Goal: Task Accomplishment & Management: Contribute content

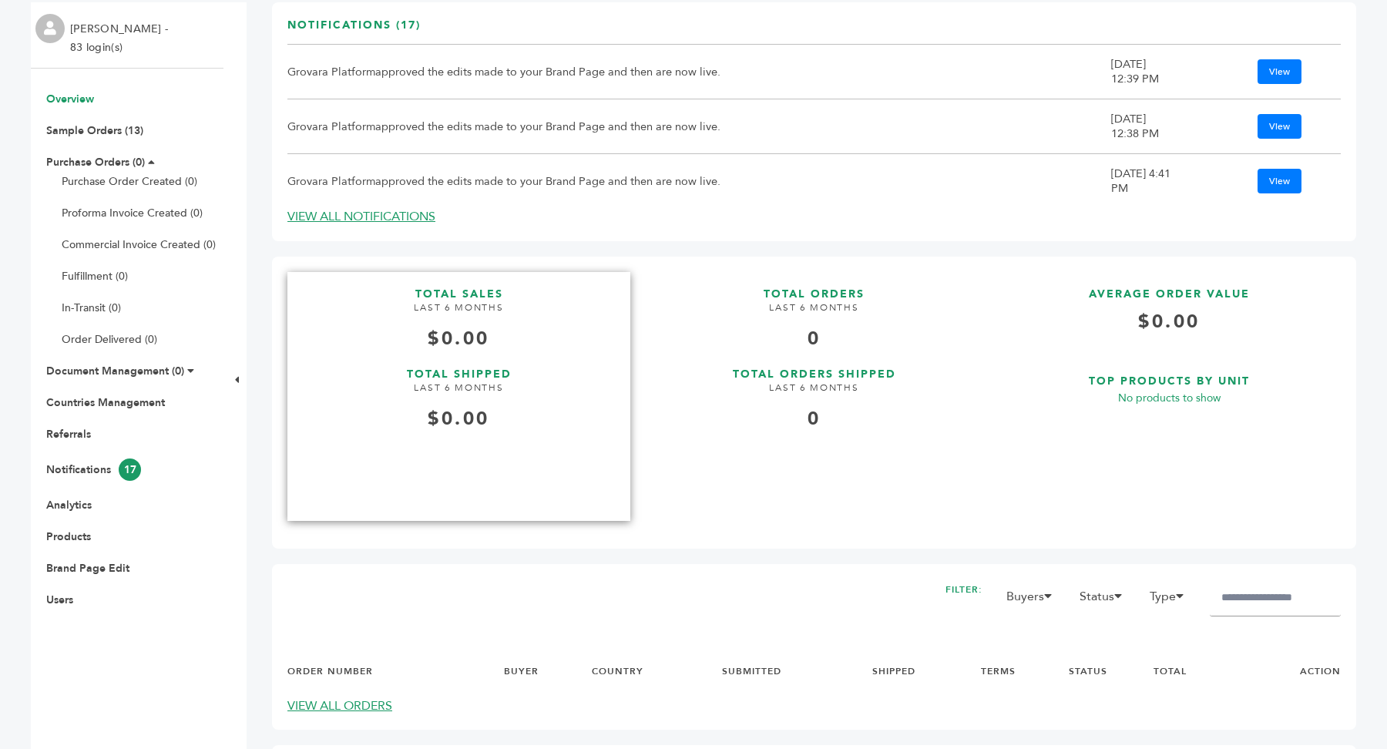
scroll to position [237, 0]
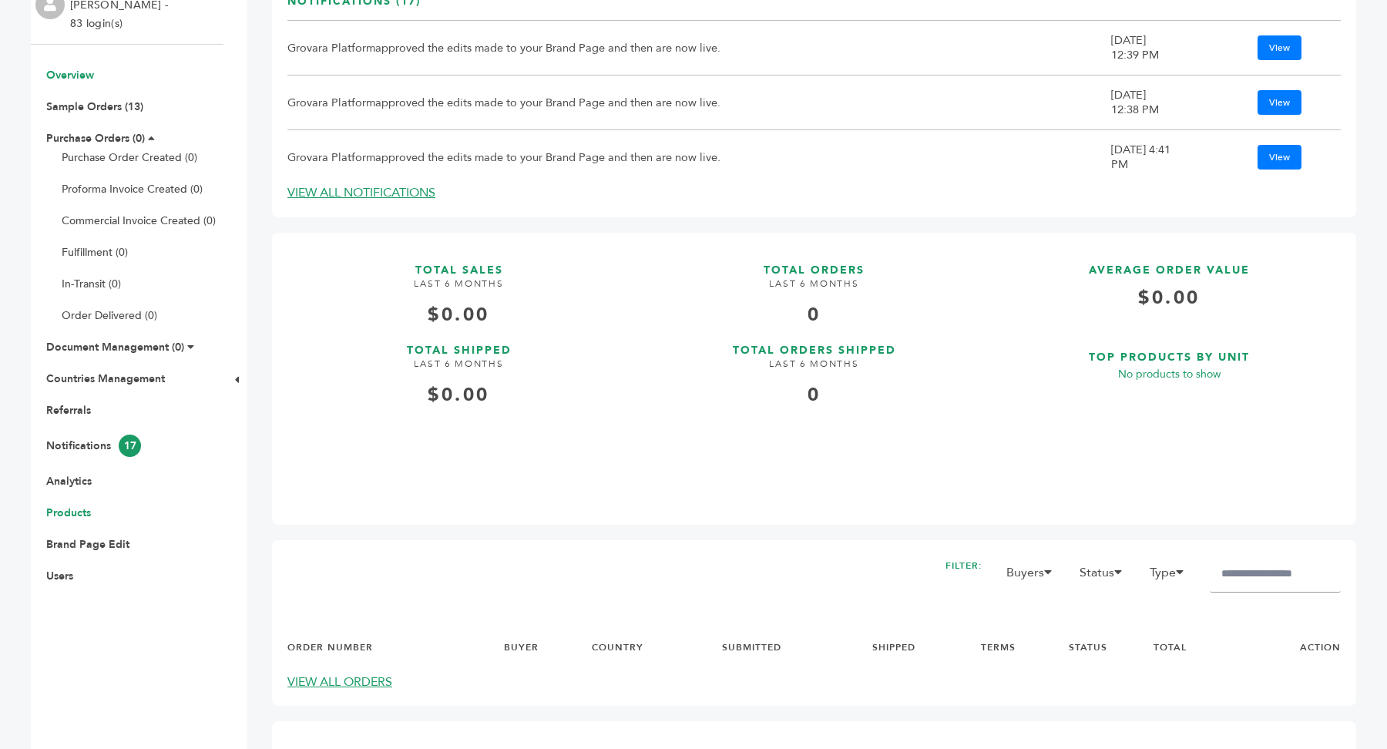
click at [77, 508] on link "Products" at bounding box center [68, 513] width 45 height 15
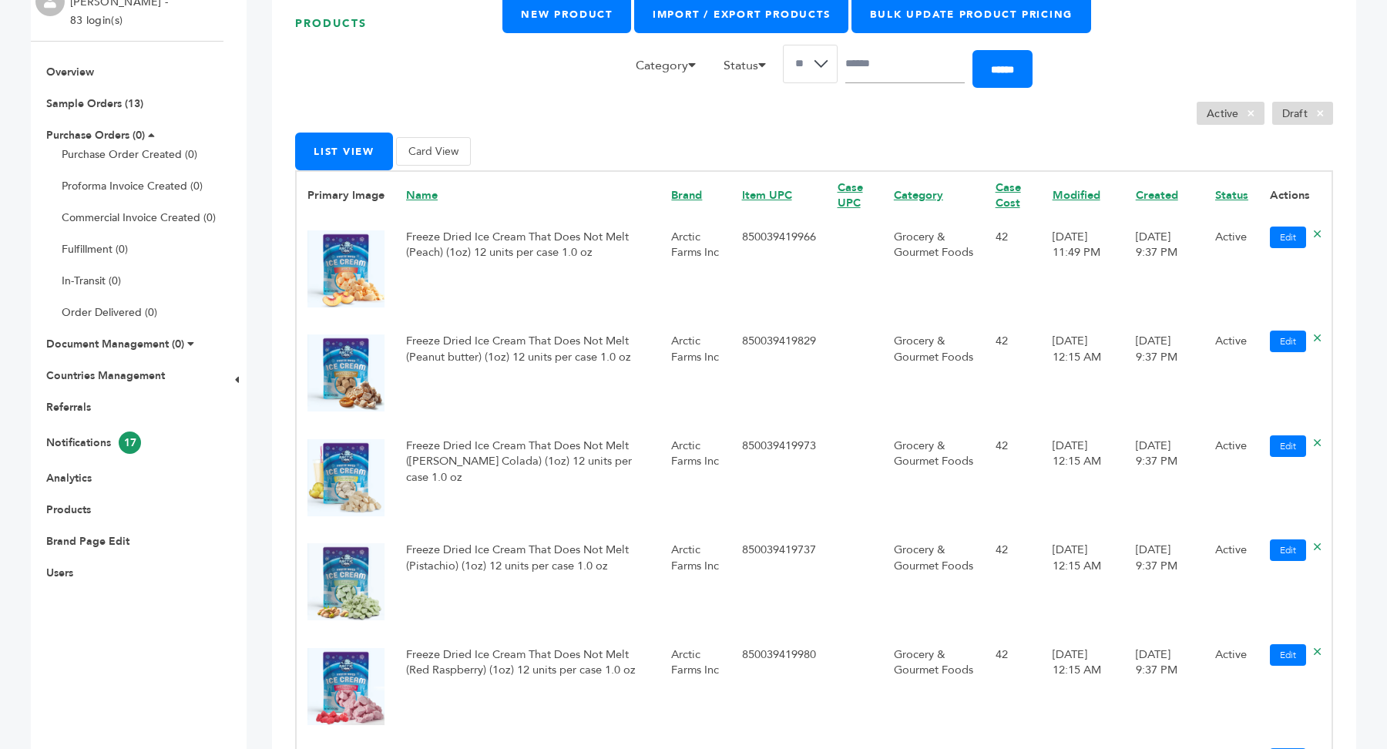
scroll to position [236, 0]
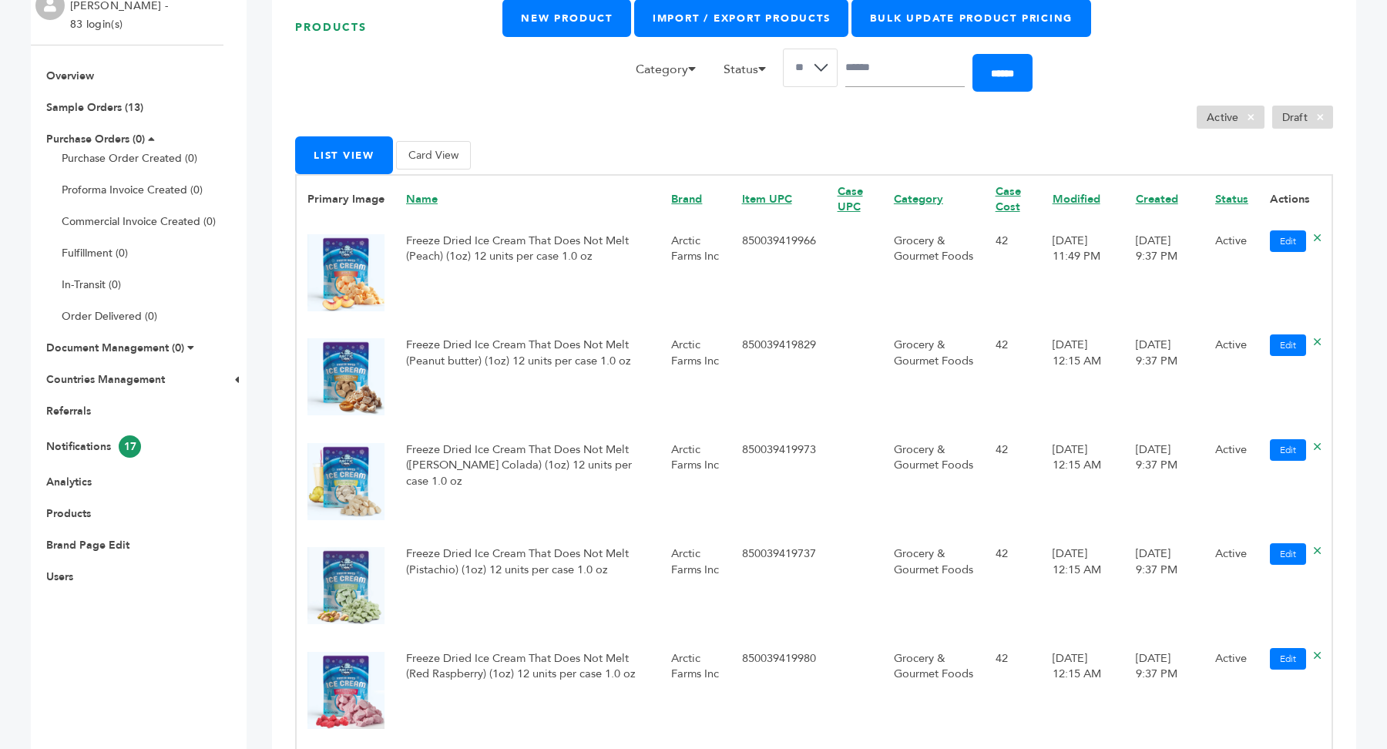
click at [471, 258] on td "Freeze Dried Ice Cream That Does Not Melt (Peach) (1oz) 12 units per case 1.0 oz" at bounding box center [527, 275] width 265 height 104
click at [751, 22] on link "Import / Export Products" at bounding box center [741, 18] width 214 height 38
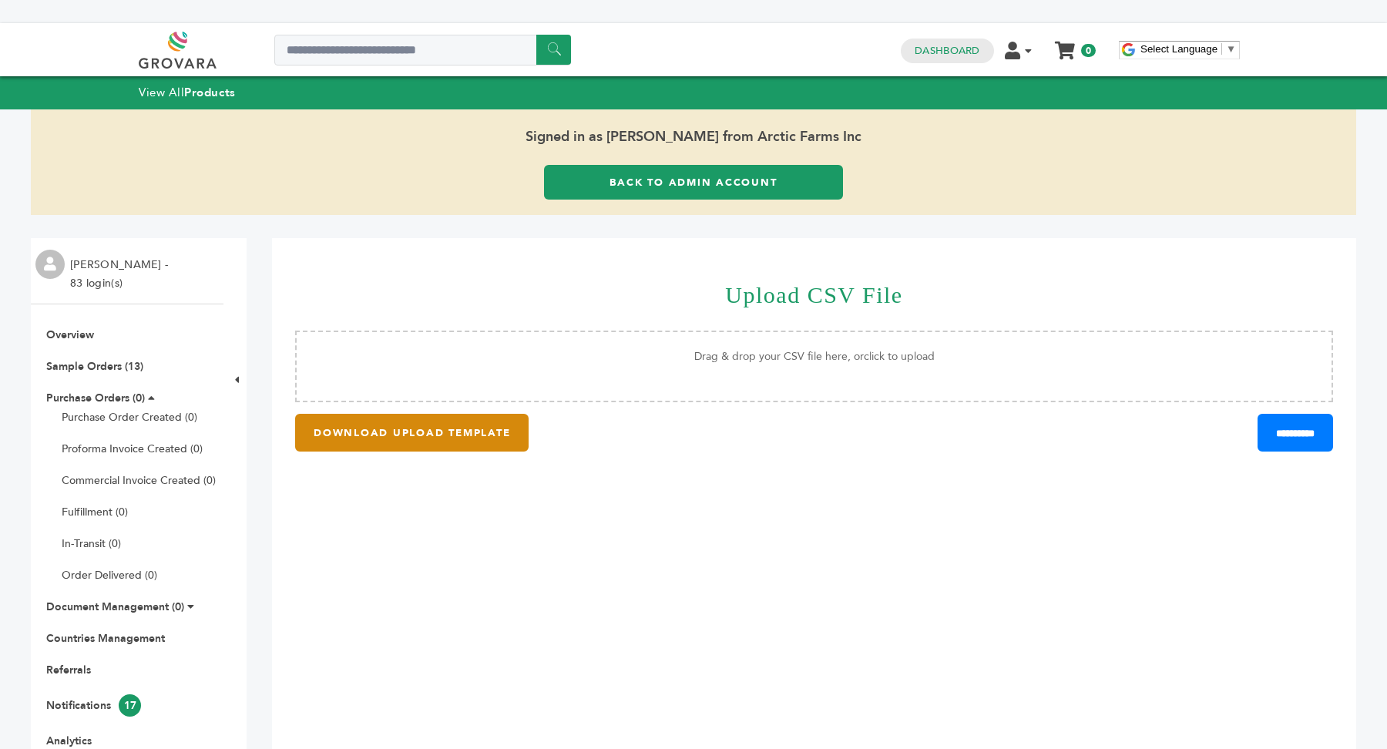
click at [479, 444] on button "DOWNLOAD UPLOAD TEMPLATE" at bounding box center [412, 433] width 234 height 38
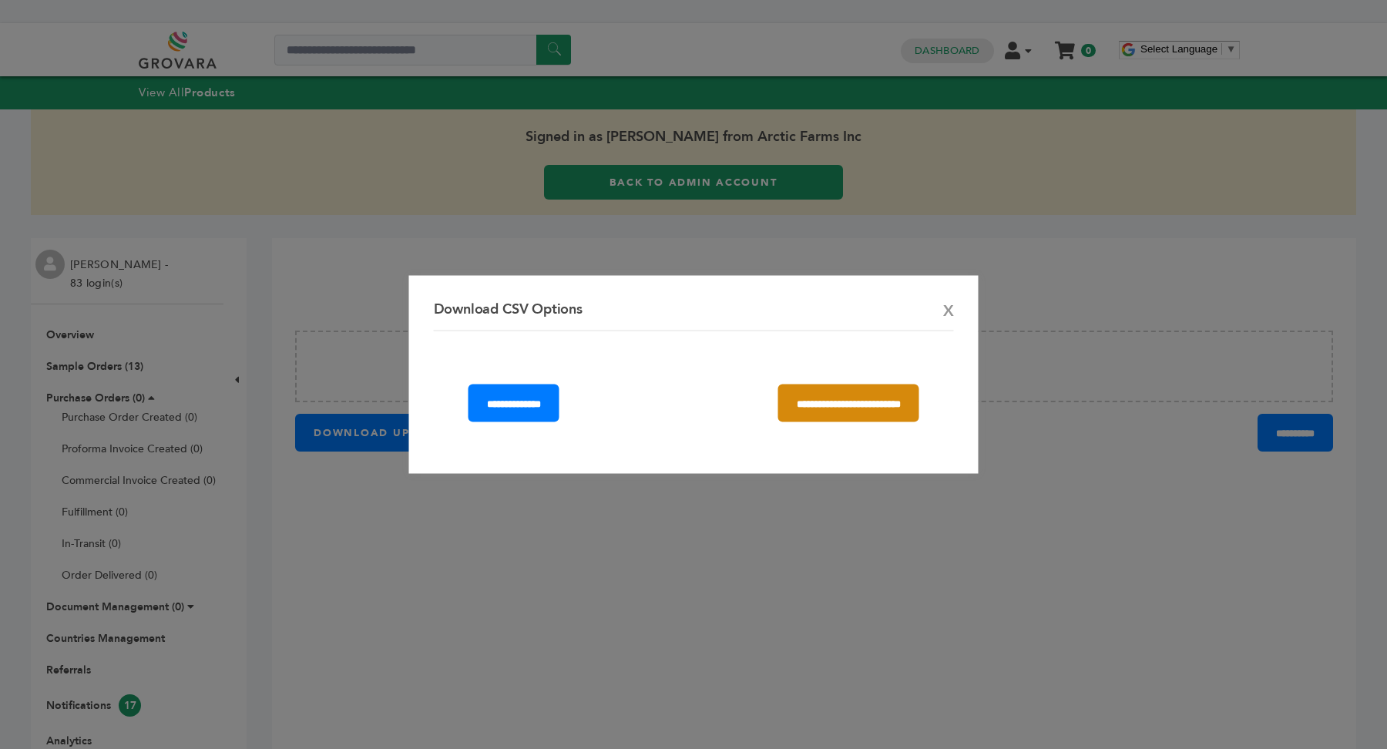
click at [778, 412] on input "**********" at bounding box center [848, 404] width 141 height 38
click at [946, 312] on span "X" at bounding box center [948, 312] width 11 height 22
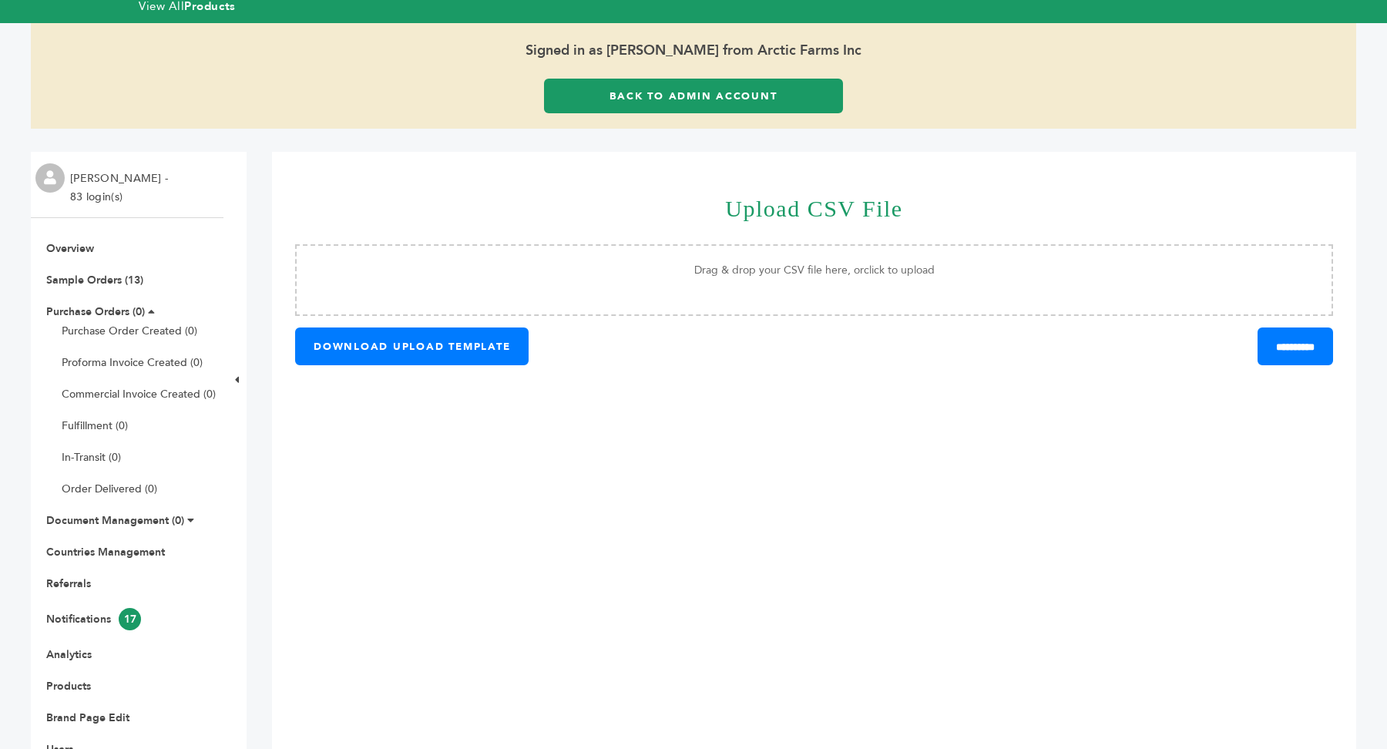
scroll to position [95, 0]
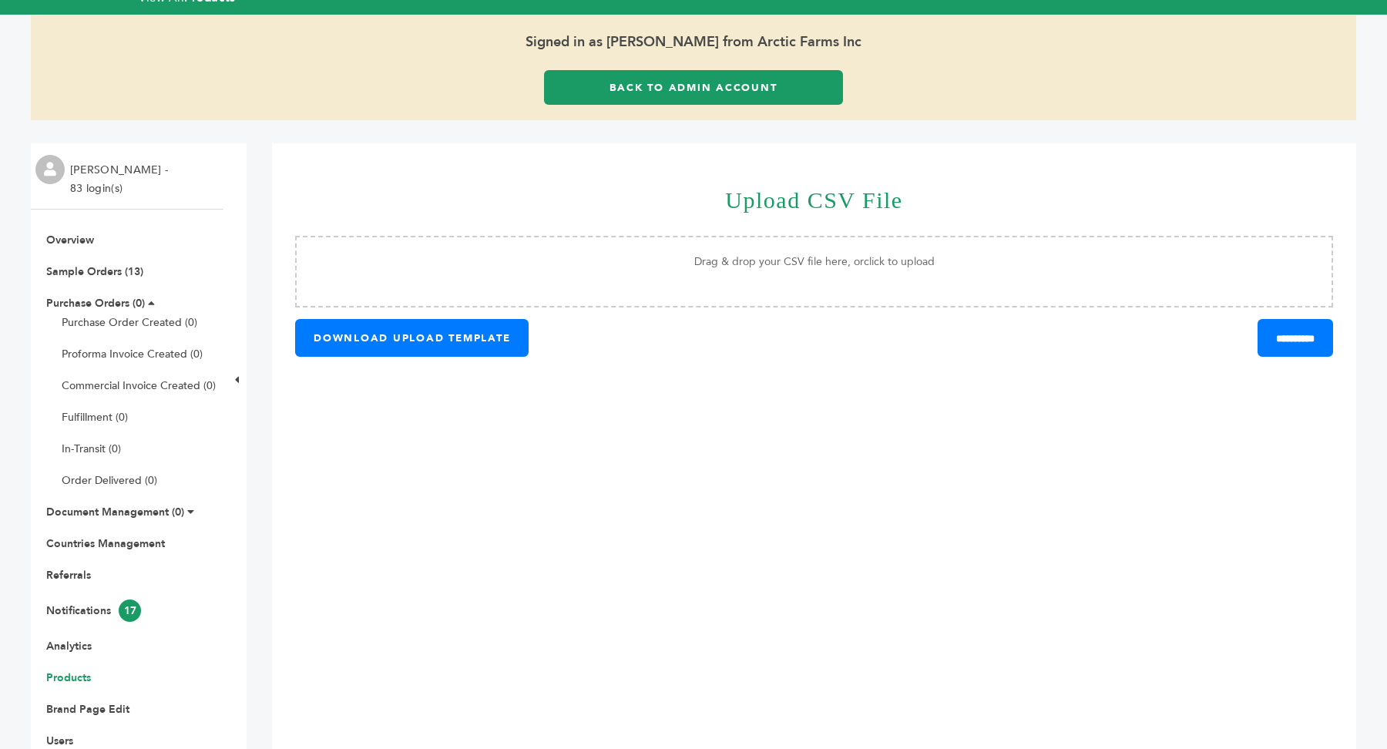
click at [66, 672] on link "Products" at bounding box center [68, 678] width 45 height 15
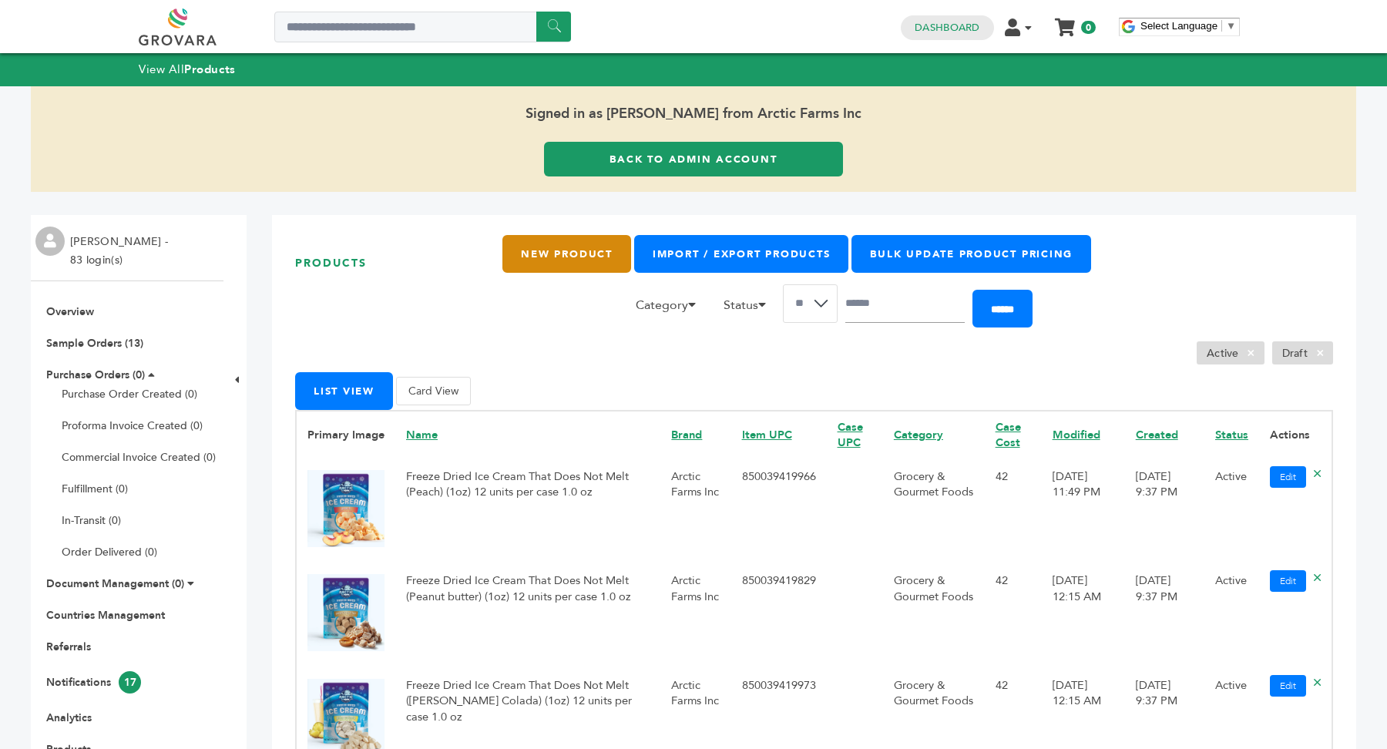
click at [549, 264] on link "New Product" at bounding box center [567, 254] width 128 height 38
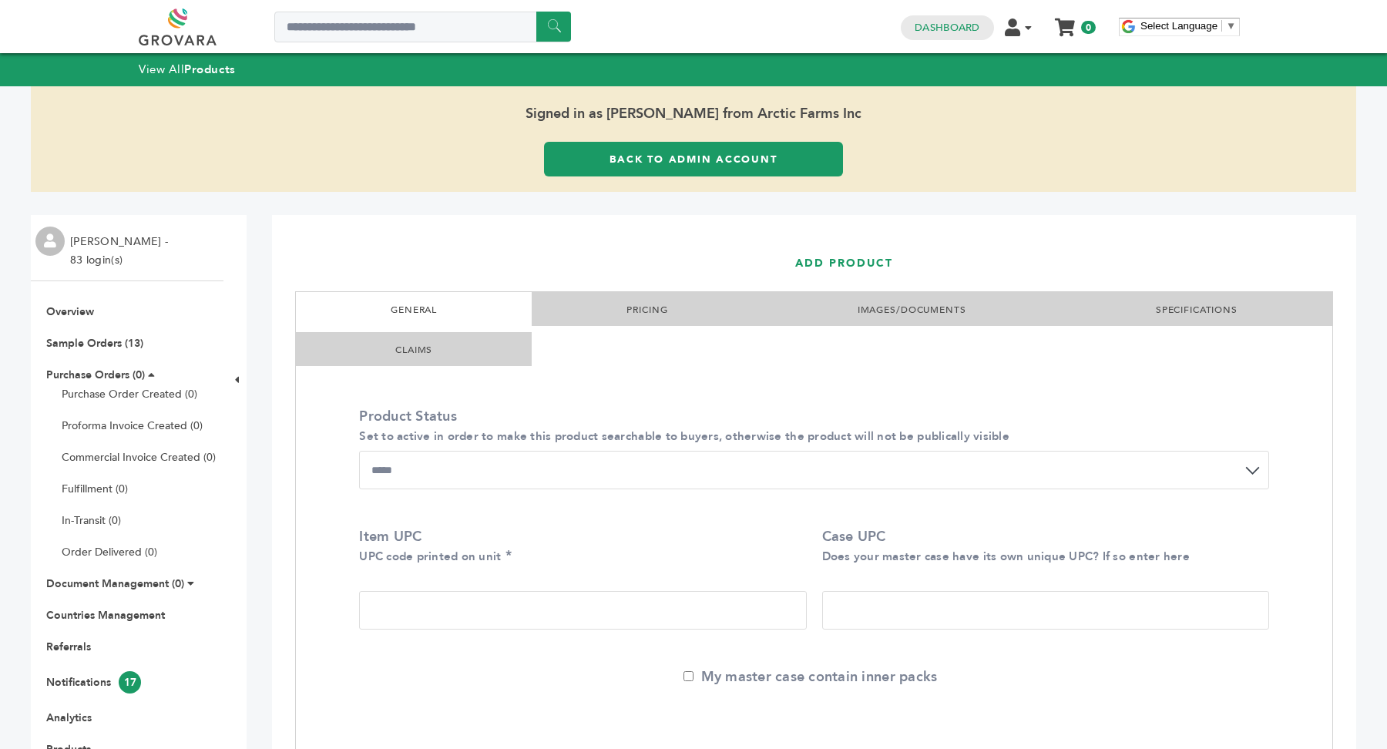
click at [627, 307] on link "PRICING" at bounding box center [647, 310] width 41 height 12
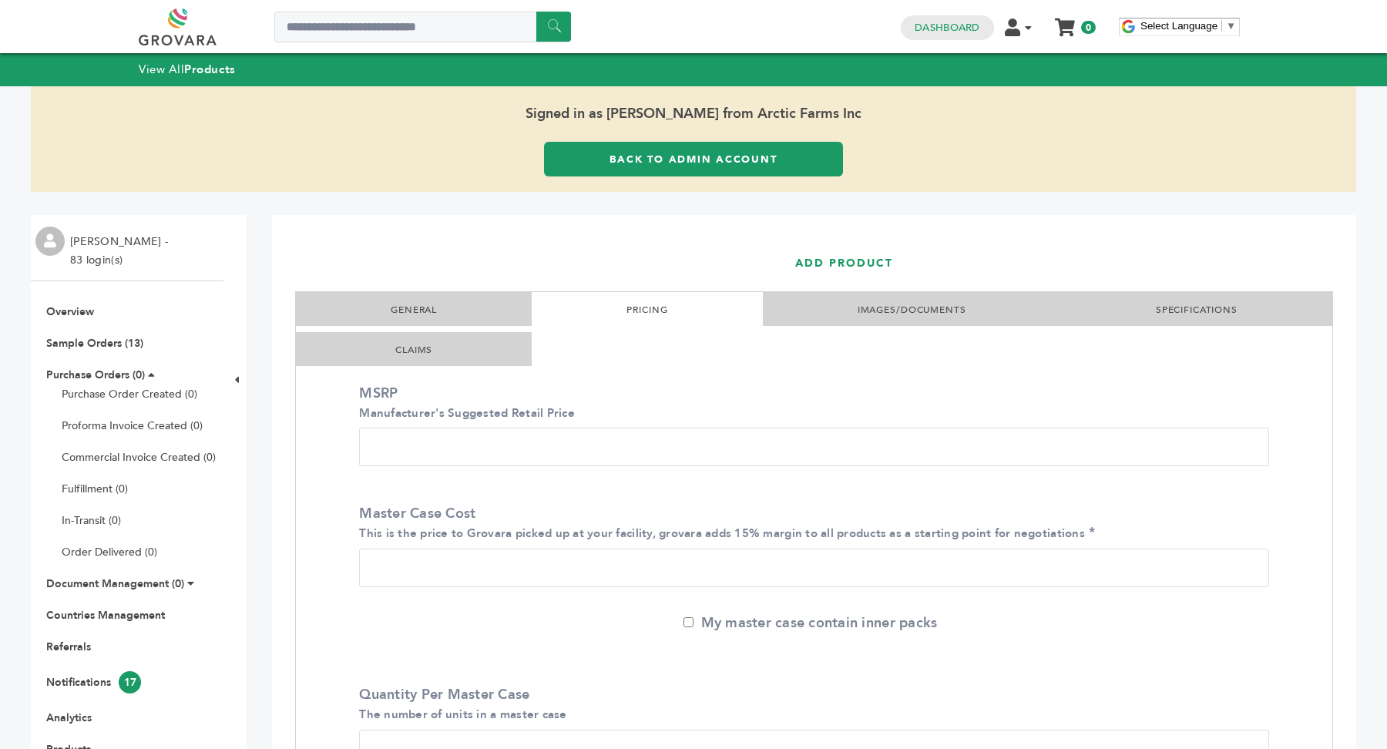
click at [918, 309] on link "IMAGES/DOCUMENTS" at bounding box center [912, 310] width 109 height 12
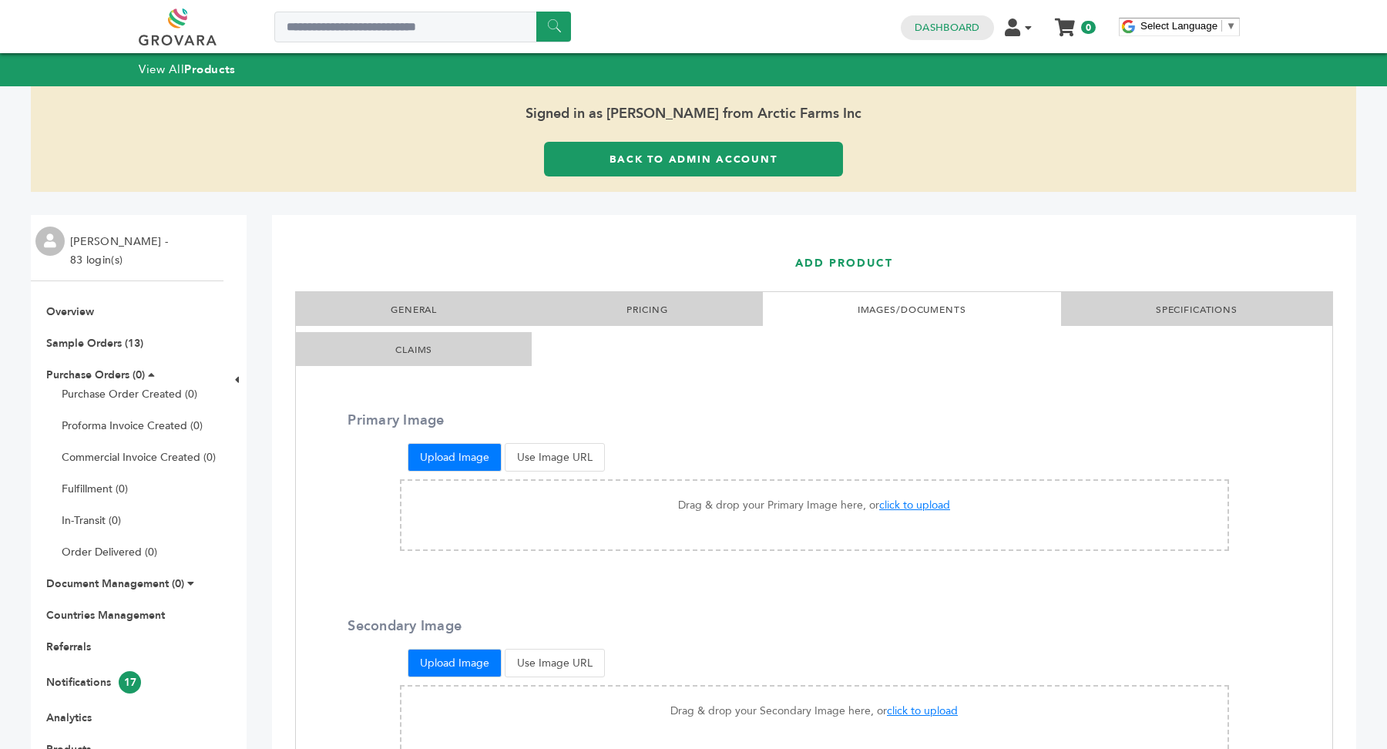
click at [1162, 314] on link "SPECIFICATIONS" at bounding box center [1197, 310] width 82 height 12
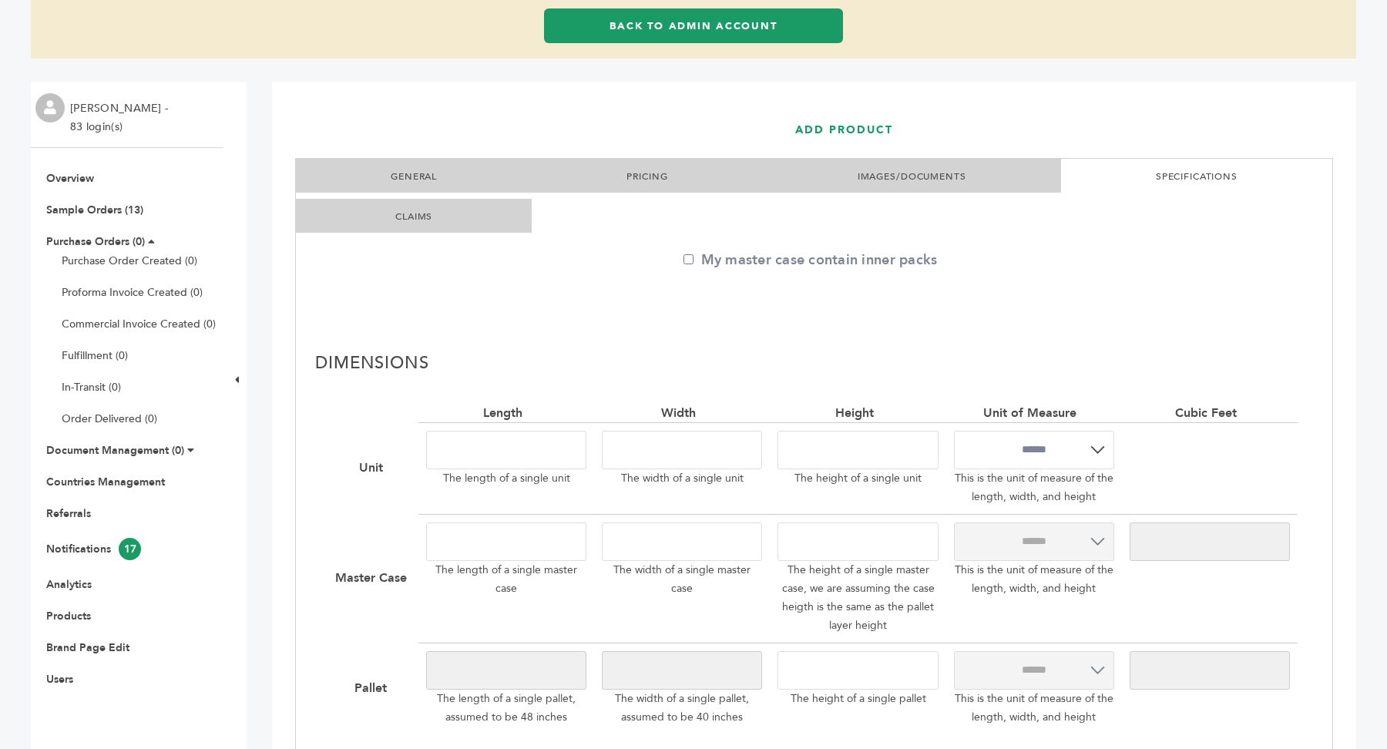
scroll to position [140, 0]
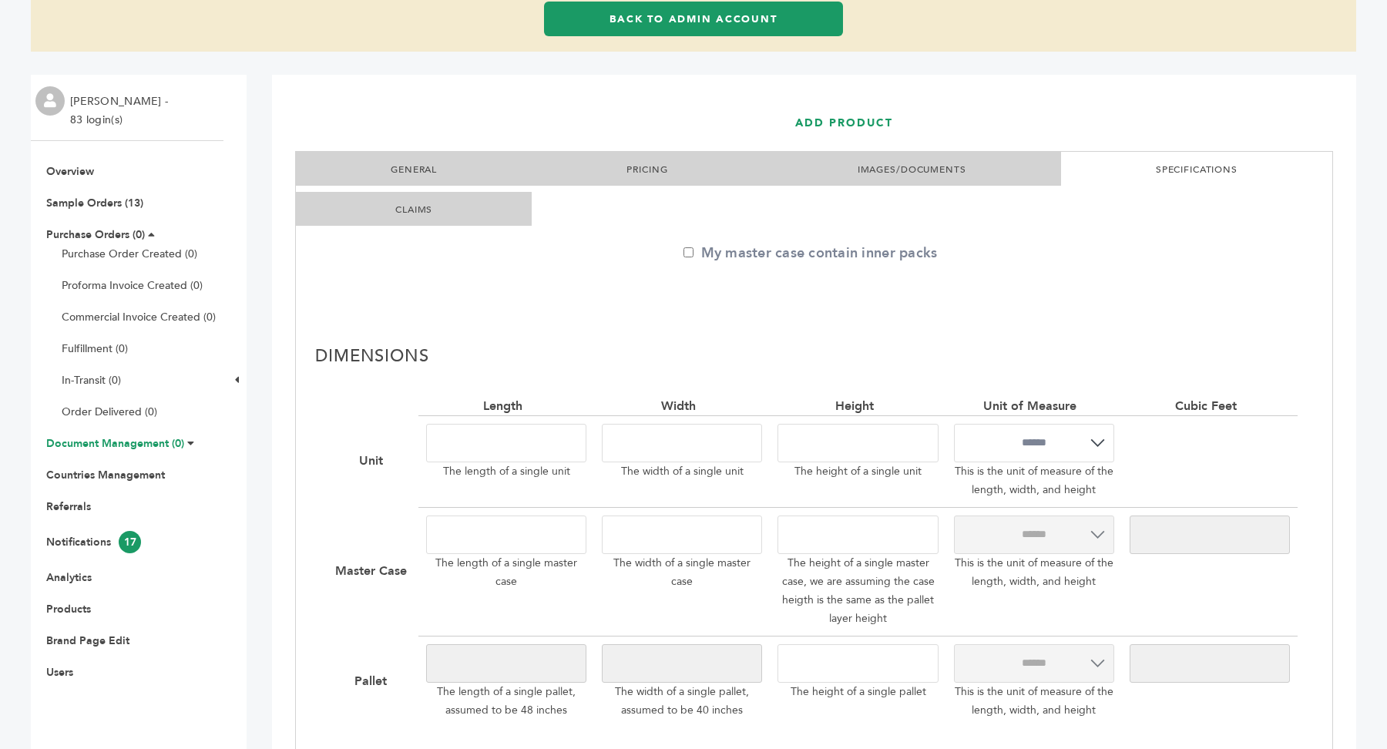
click at [97, 440] on link "Document Management (0)" at bounding box center [115, 443] width 138 height 15
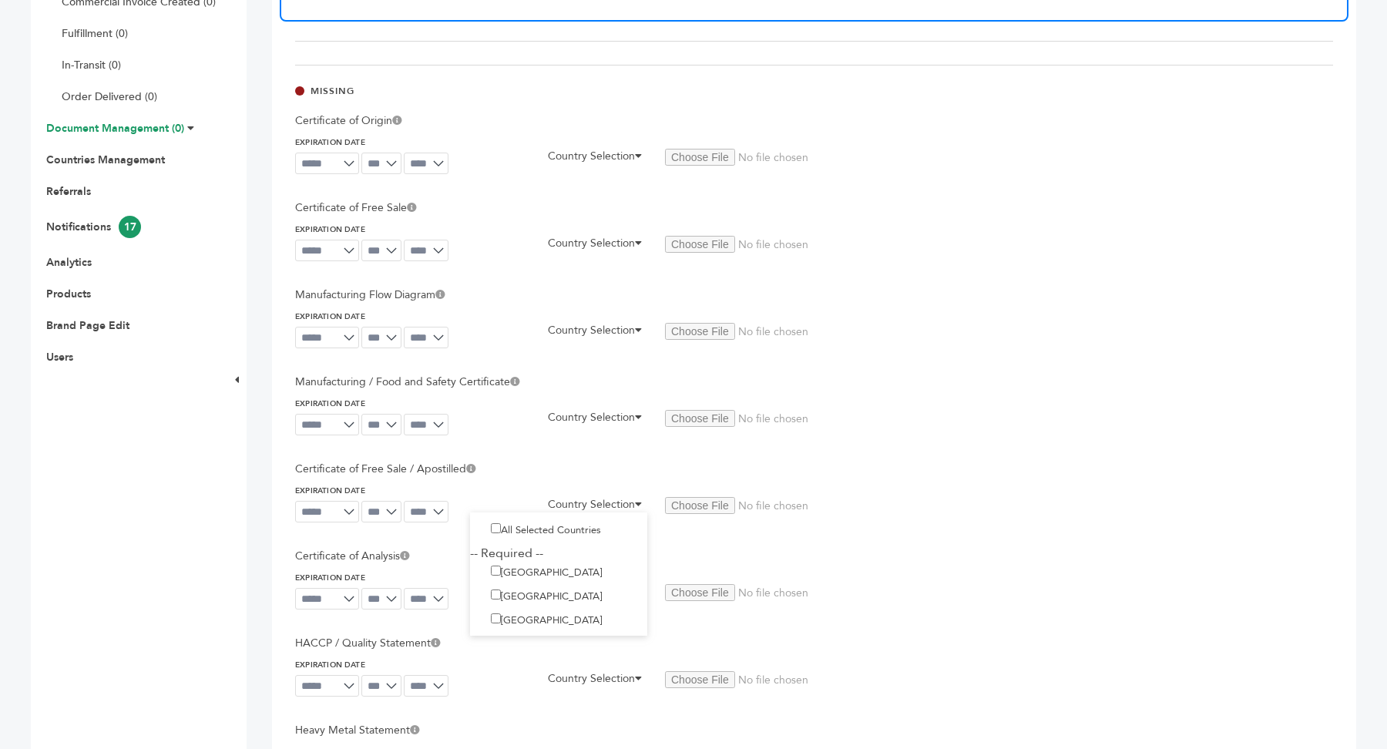
scroll to position [476, 0]
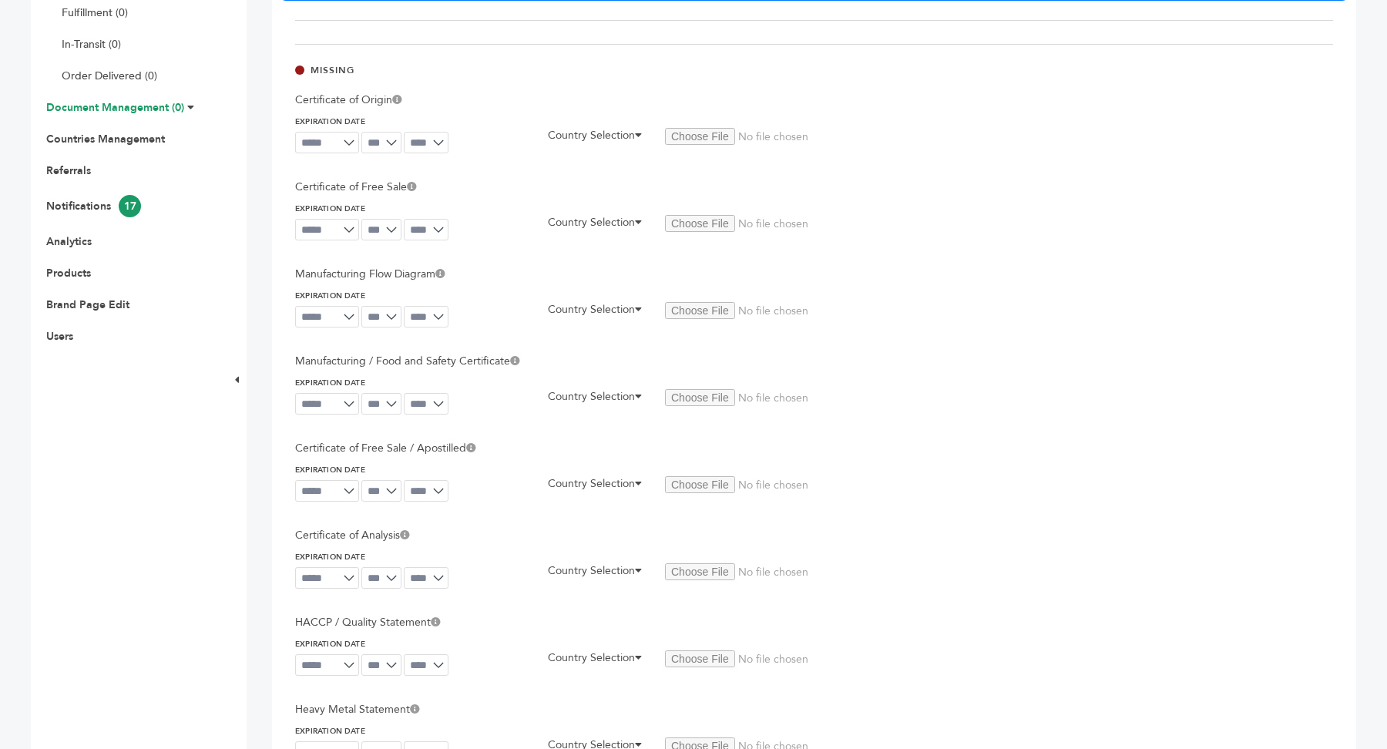
click at [327, 191] on p "Certificate of Free Sale" at bounding box center [634, 187] width 678 height 15
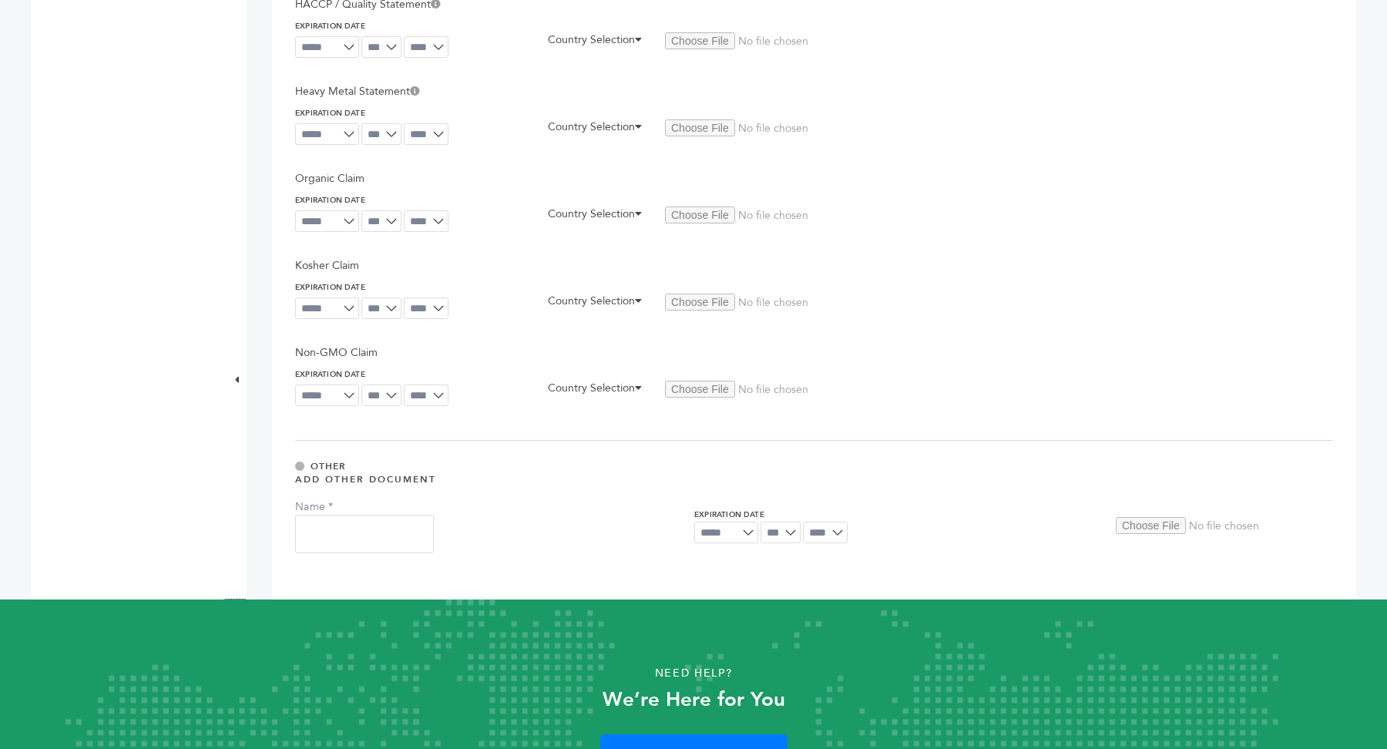
scroll to position [1178, 0]
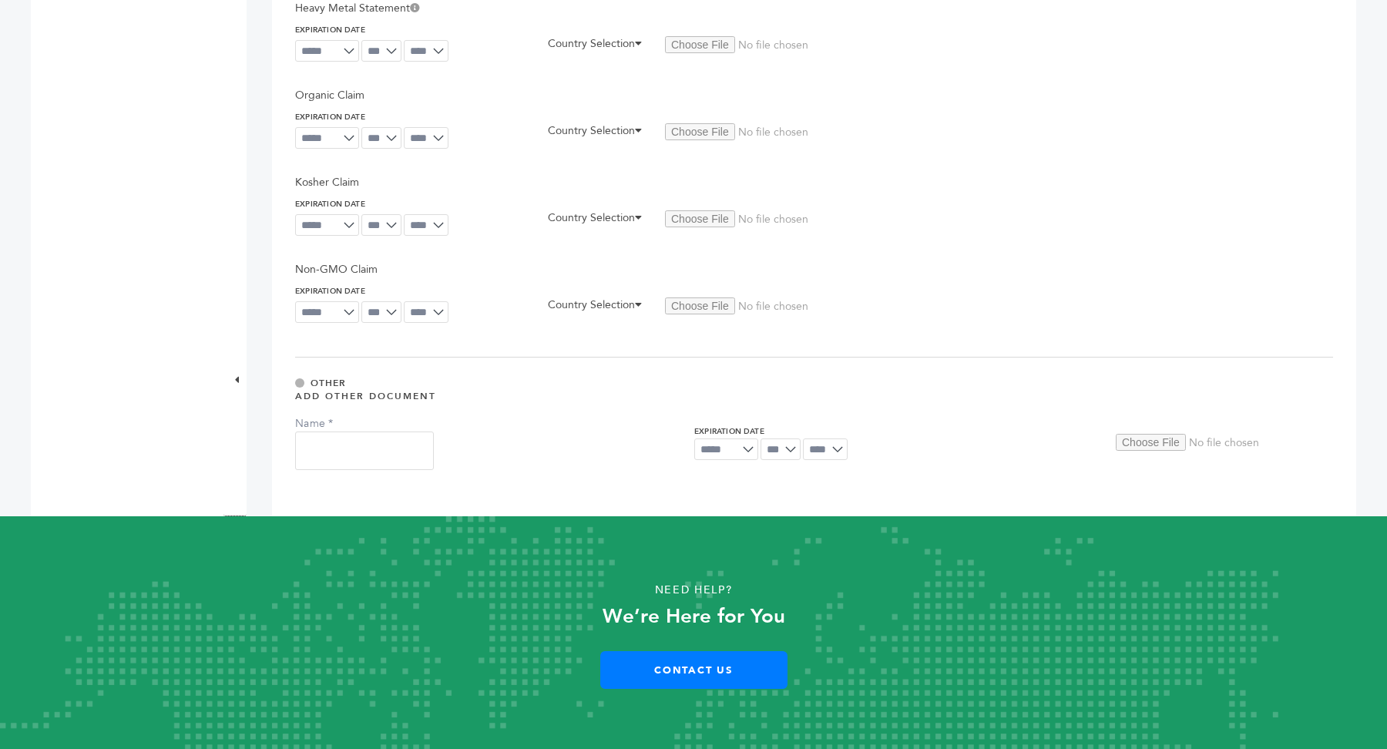
click at [358, 449] on input "Name" at bounding box center [364, 451] width 139 height 39
type input "****"
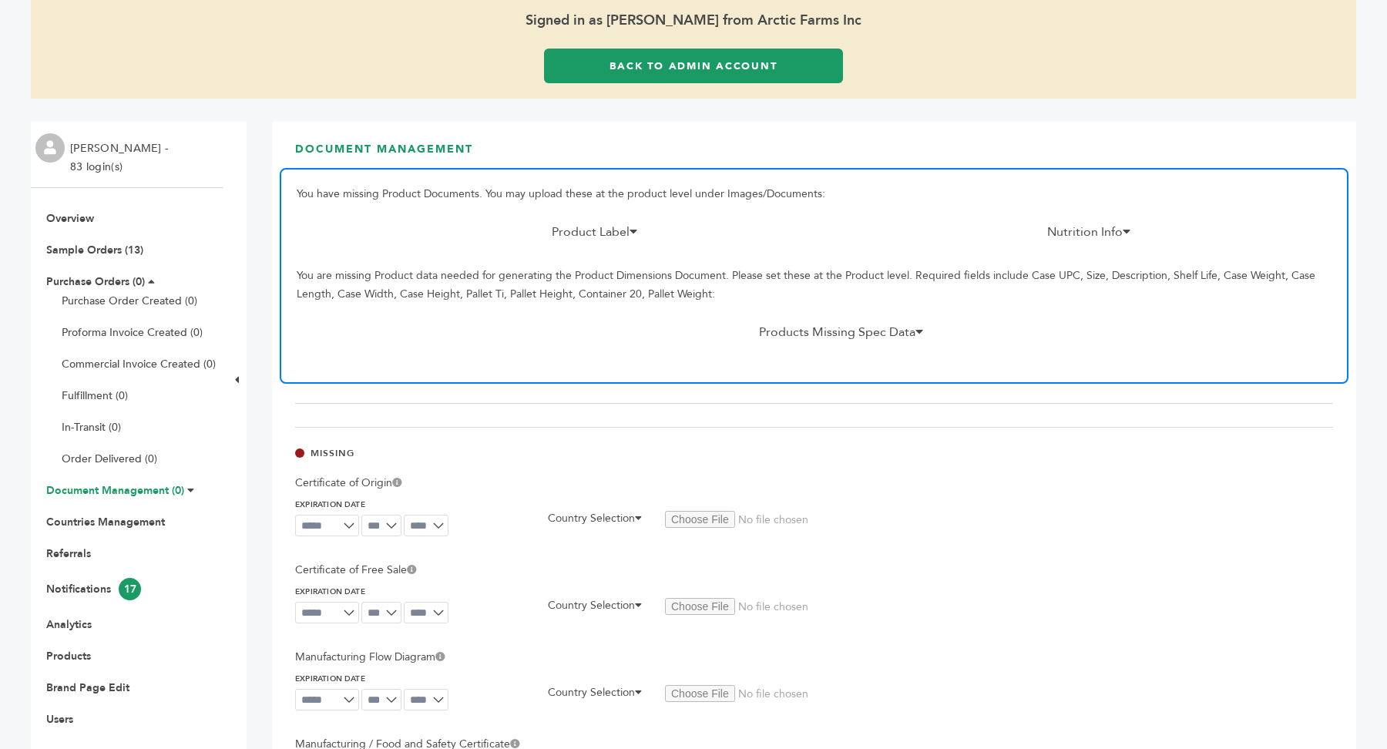
scroll to position [75, 0]
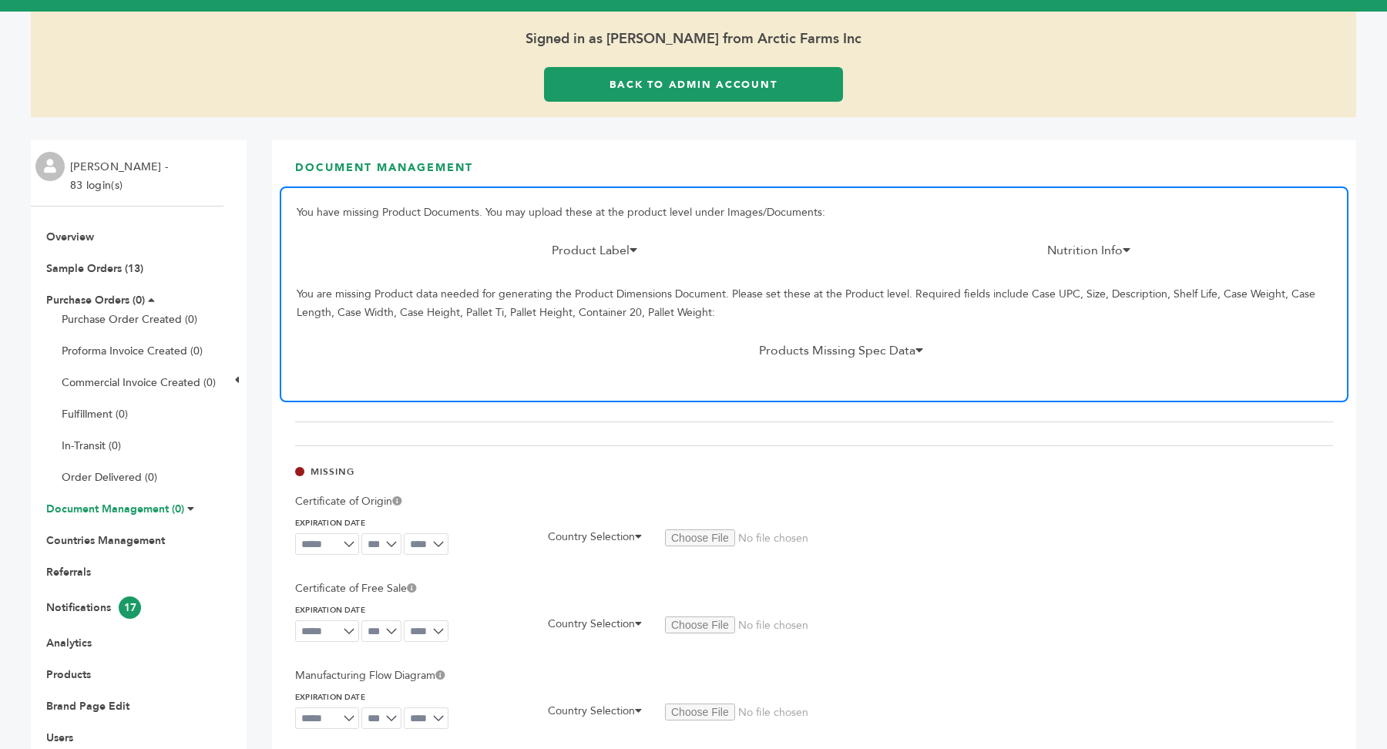
click at [721, 99] on link "Back to Admin Account" at bounding box center [693, 84] width 299 height 35
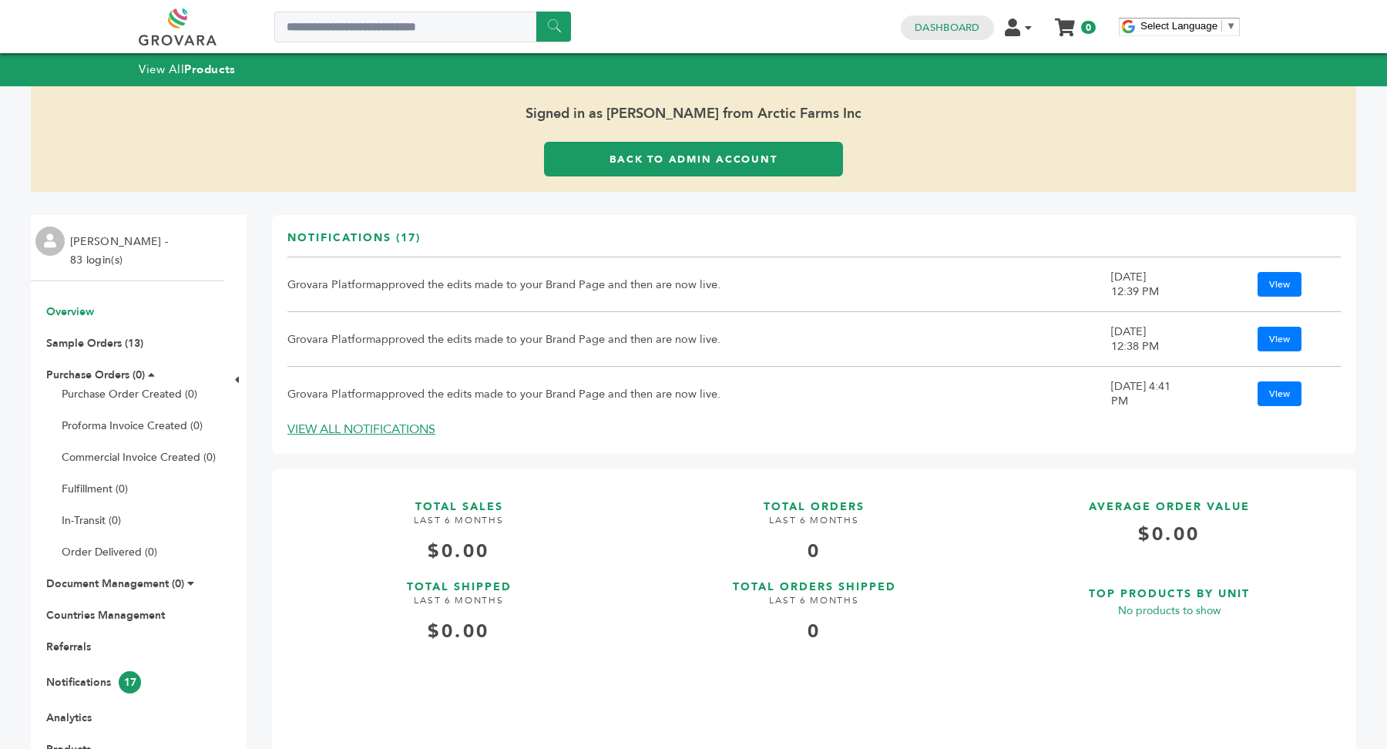
click at [747, 159] on link "Back to Admin Account" at bounding box center [693, 159] width 299 height 35
